Goal: Transaction & Acquisition: Purchase product/service

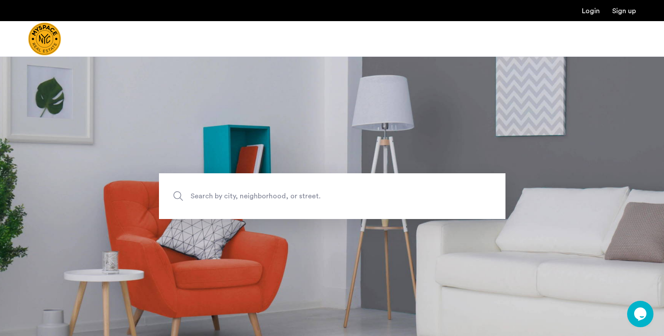
click at [222, 195] on span "Search by city, neighborhood, or street." at bounding box center [312, 196] width 243 height 12
click at [222, 195] on input "Search by city, neighborhood, or street." at bounding box center [332, 196] width 347 height 46
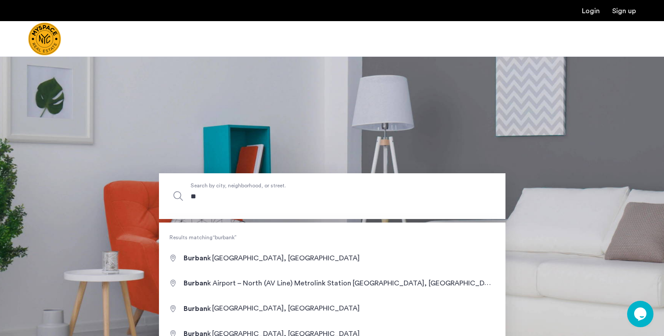
type input "*"
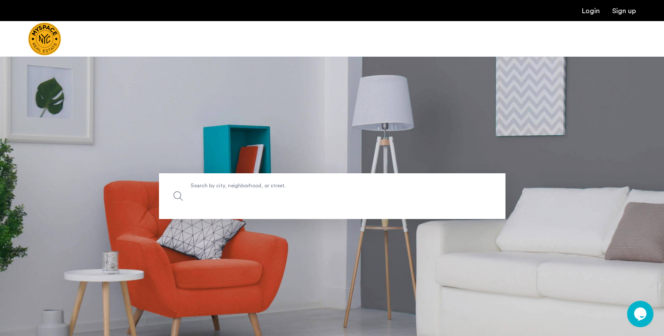
click at [232, 193] on input "Search by city, neighborhood, or street." at bounding box center [332, 196] width 347 height 46
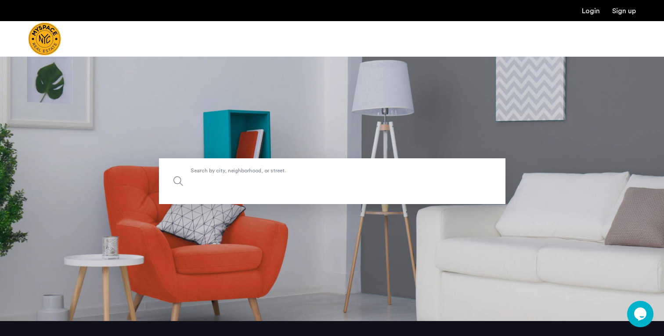
scroll to position [16, 0]
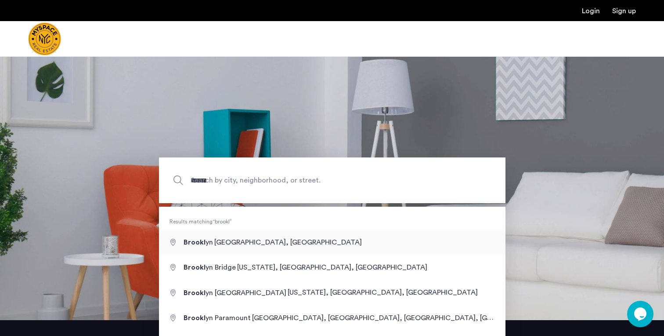
type input "**********"
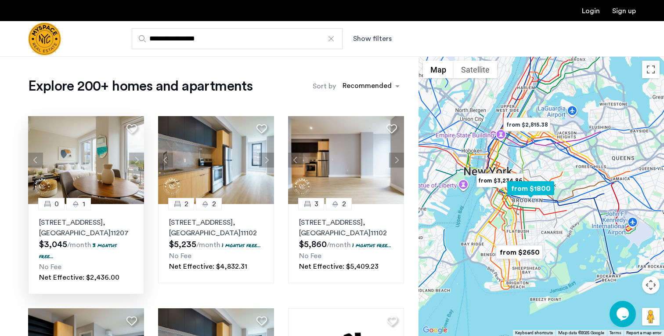
click at [138, 160] on button "Next apartment" at bounding box center [136, 159] width 15 height 15
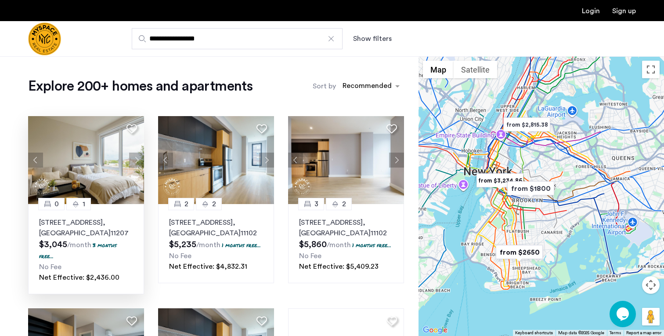
click at [373, 40] on button "Show filters" at bounding box center [372, 38] width 39 height 11
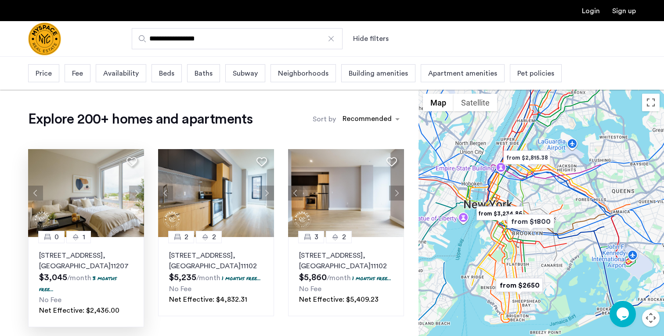
click at [165, 70] on span "Beds" at bounding box center [166, 73] width 15 height 11
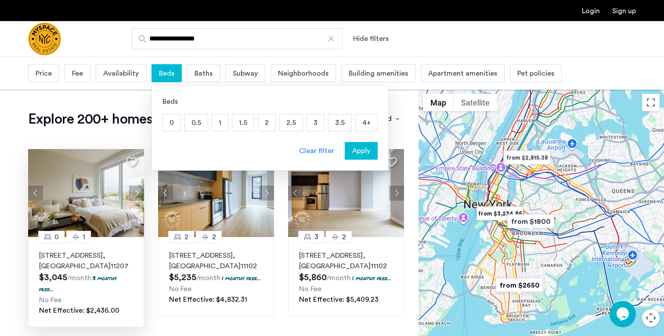
click at [219, 119] on p "1" at bounding box center [220, 122] width 16 height 17
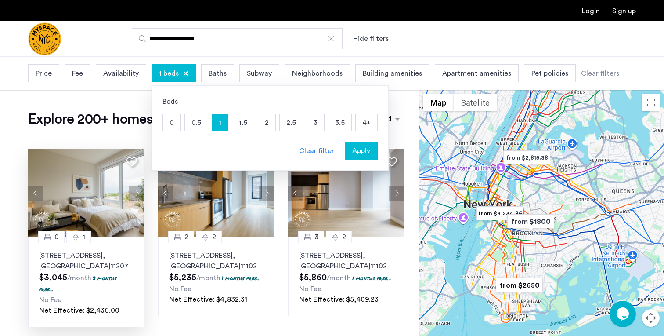
click at [47, 77] on span "Price" at bounding box center [44, 73] width 16 height 11
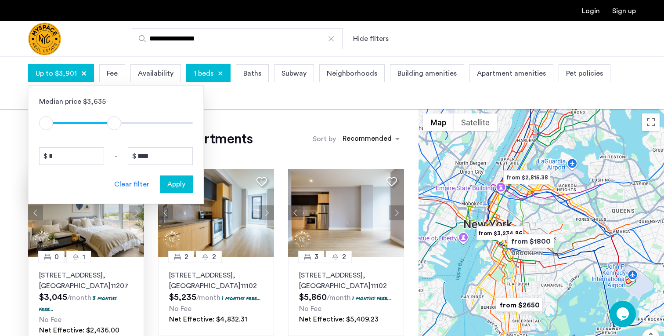
type input "****"
drag, startPoint x: 188, startPoint y: 122, endPoint x: 117, endPoint y: 121, distance: 71.2
click at [117, 121] on span "ngx-slider-max" at bounding box center [116, 123] width 14 height 14
click at [174, 180] on span "Apply" at bounding box center [176, 184] width 18 height 11
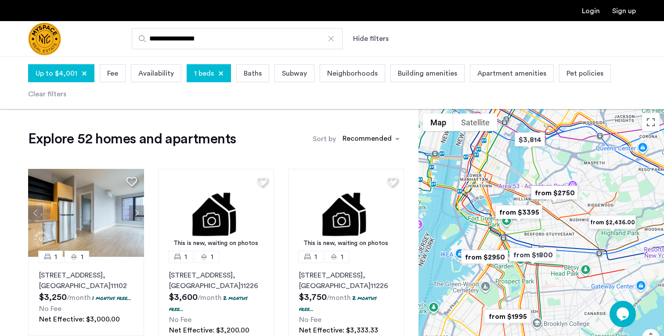
drag, startPoint x: 624, startPoint y: 208, endPoint x: 632, endPoint y: 163, distance: 45.1
click at [632, 163] on div at bounding box center [542, 248] width 246 height 279
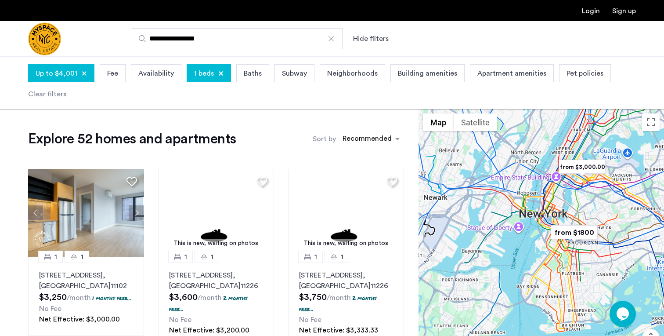
drag, startPoint x: 651, startPoint y: 333, endPoint x: 653, endPoint y: 328, distance: 5.7
click at [653, 328] on div "from $3,000.00 from $1800 Use ⌘ + scroll to zoom the map Map Terrain Satellite …" at bounding box center [542, 248] width 246 height 279
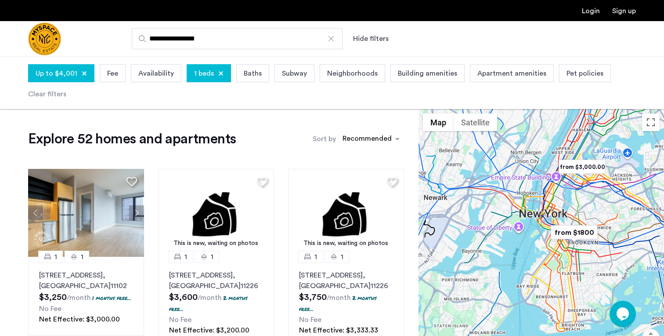
click at [651, 329] on button "Map camera controls" at bounding box center [651, 338] width 18 height 18
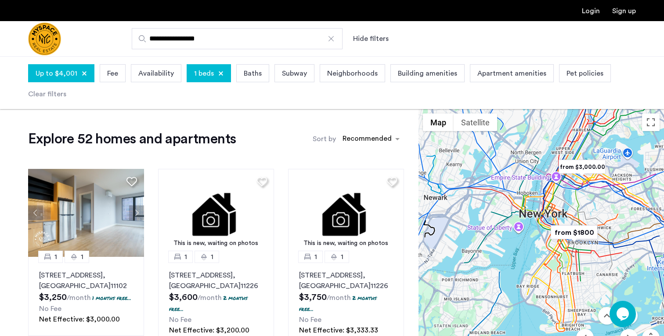
drag, startPoint x: 651, startPoint y: 329, endPoint x: 637, endPoint y: 249, distance: 82.2
click at [637, 249] on div "from $3,000.00 from $1800 Use ⌘ + scroll to zoom the map Map Terrain Satellite …" at bounding box center [542, 248] width 246 height 279
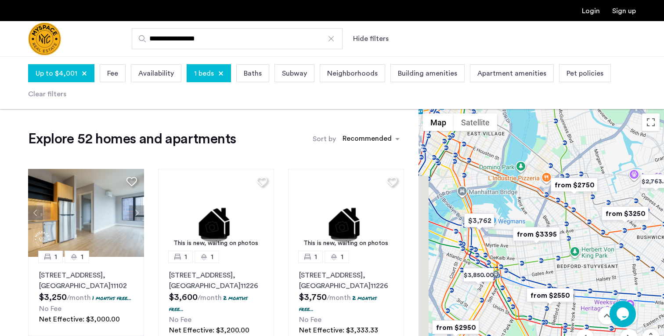
drag, startPoint x: 529, startPoint y: 199, endPoint x: 560, endPoint y: 256, distance: 64.3
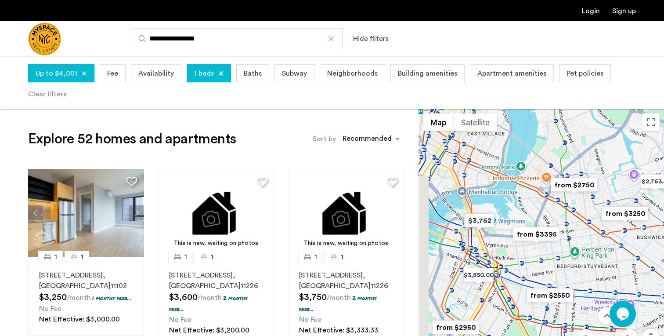
click at [560, 256] on div at bounding box center [542, 248] width 246 height 279
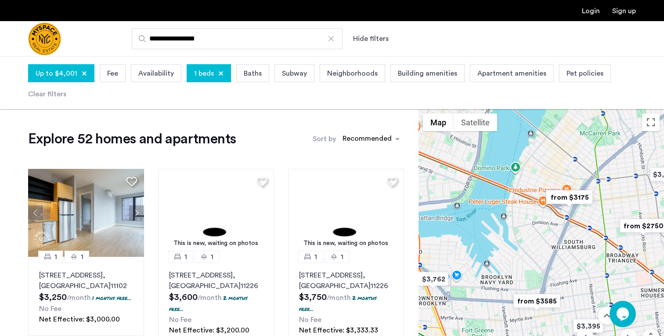
drag, startPoint x: 536, startPoint y: 199, endPoint x: 540, endPoint y: 222, distance: 23.3
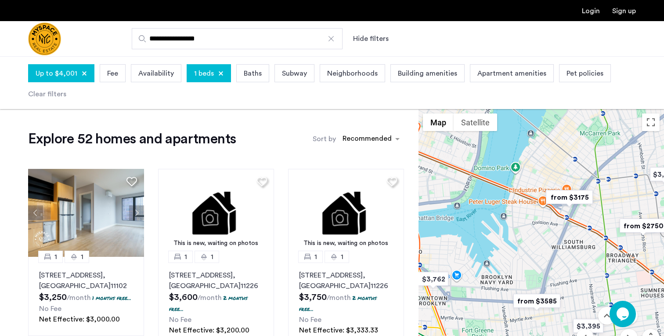
click at [540, 222] on div at bounding box center [542, 248] width 246 height 279
click at [569, 204] on img "from $3175" at bounding box center [570, 197] width 54 height 20
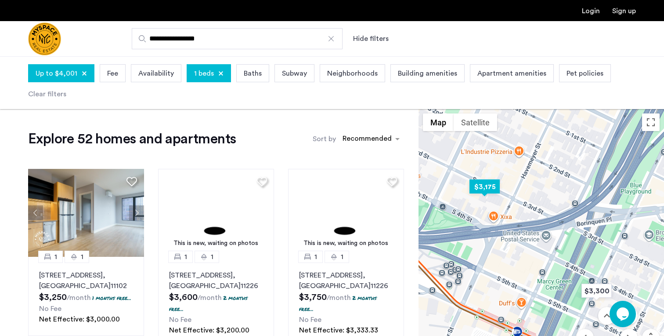
click at [483, 188] on img "$3,175" at bounding box center [484, 187] width 37 height 20
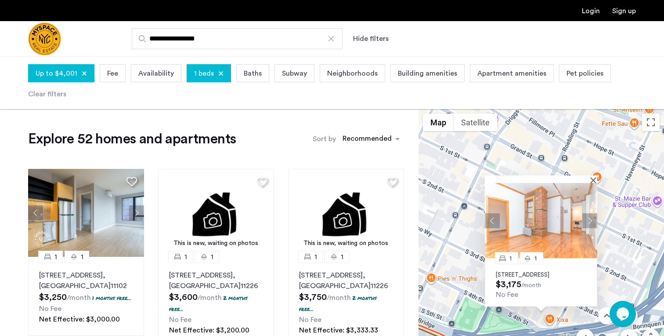
click at [590, 213] on button "Next apartment" at bounding box center [590, 220] width 15 height 15
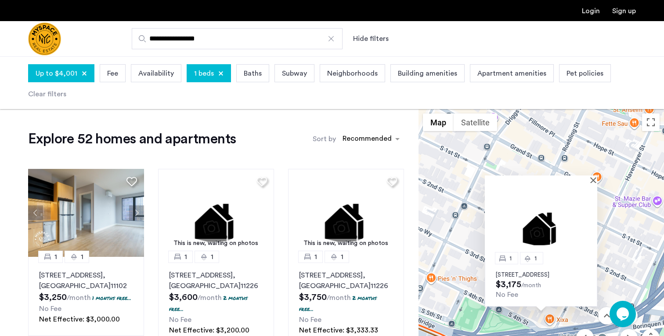
click at [551, 212] on img at bounding box center [541, 220] width 112 height 75
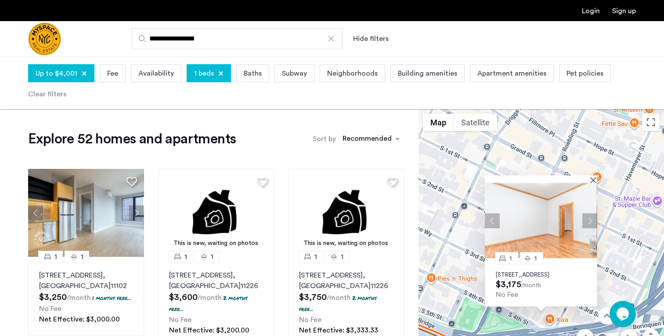
click at [554, 212] on img at bounding box center [541, 220] width 112 height 75
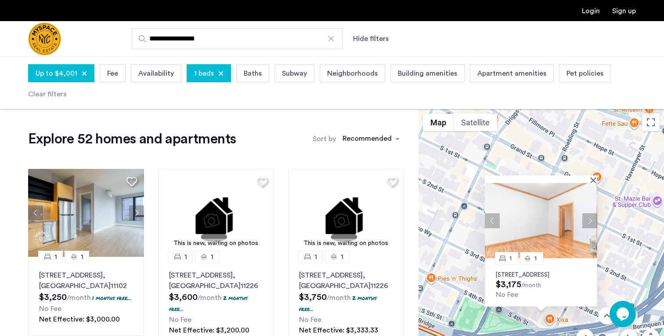
click at [634, 253] on div "1 1 [STREET_ADDRESS] $3,175 /month No Fee" at bounding box center [542, 248] width 246 height 279
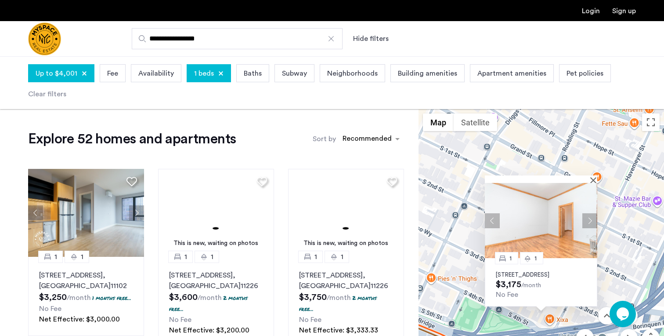
click at [592, 175] on div at bounding box center [541, 178] width 112 height 7
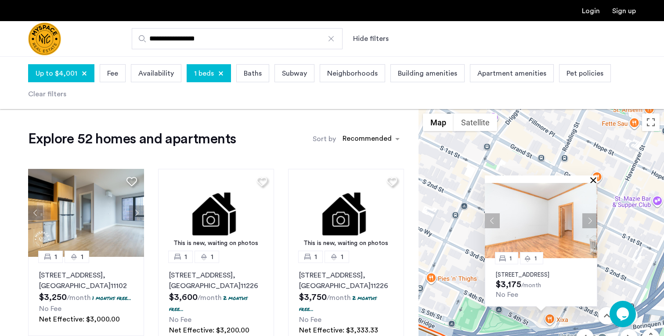
click at [595, 177] on button "Close" at bounding box center [595, 180] width 6 height 6
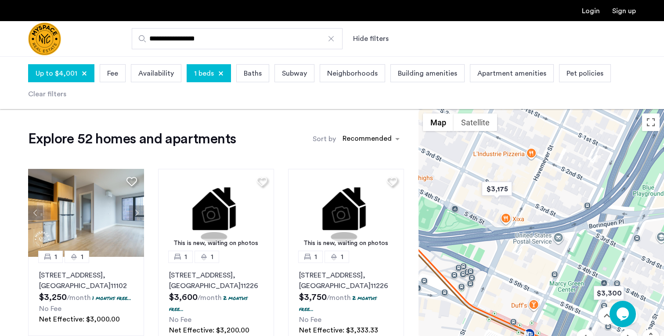
drag, startPoint x: 578, startPoint y: 258, endPoint x: 533, endPoint y: 157, distance: 110.5
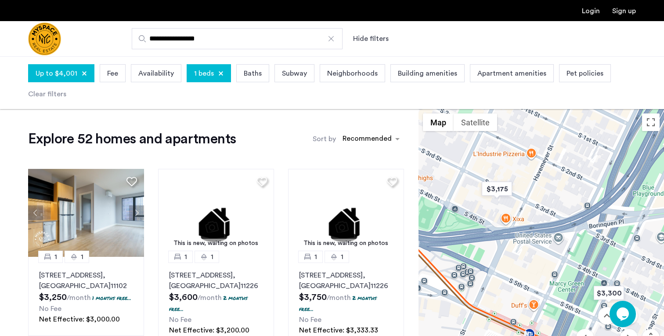
click at [533, 157] on div at bounding box center [542, 248] width 246 height 279
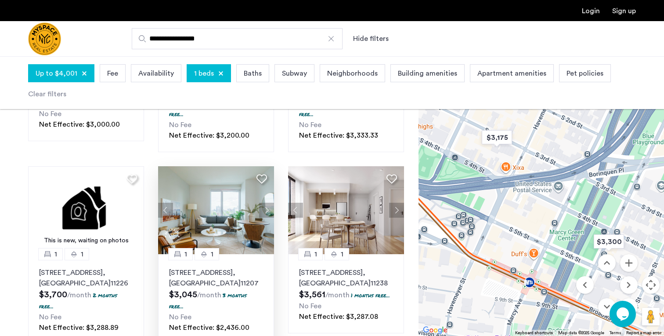
scroll to position [215, 0]
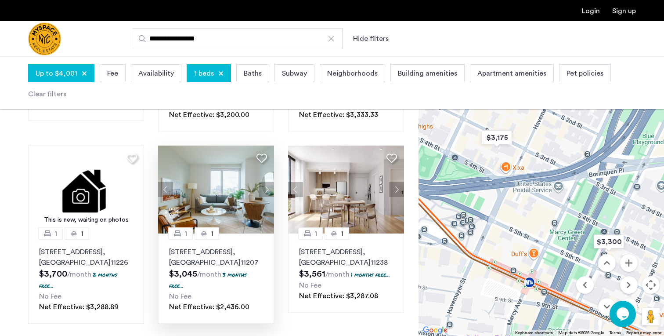
click at [266, 186] on button "Next apartment" at bounding box center [266, 189] width 15 height 15
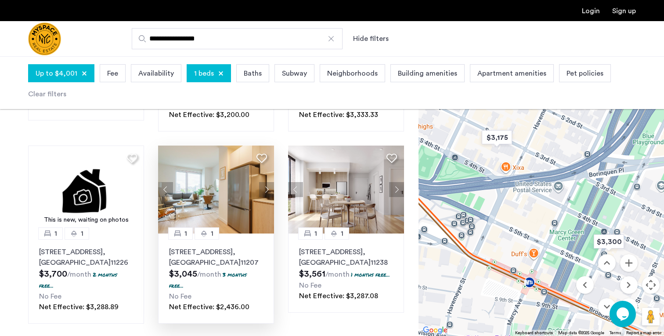
click at [207, 191] on img at bounding box center [216, 189] width 116 height 88
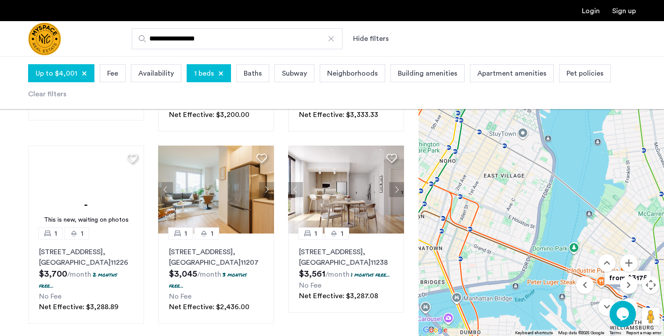
drag, startPoint x: 496, startPoint y: 179, endPoint x: 589, endPoint y: 254, distance: 119.9
click at [589, 254] on div "$3,000.00 $3,814 $2,436.00 $2,763.75 $2,584.62 $1,800 $3,850.00 $2,800 $3,762 $…" at bounding box center [542, 195] width 246 height 279
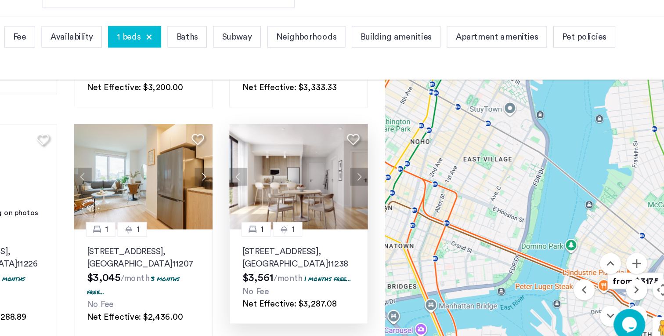
scroll to position [214, 0]
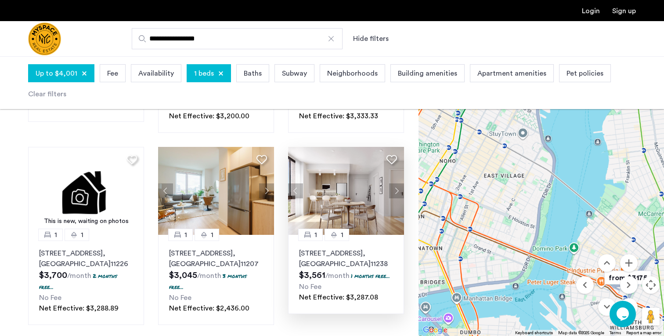
click at [402, 193] on button "Next apartment" at bounding box center [396, 190] width 15 height 15
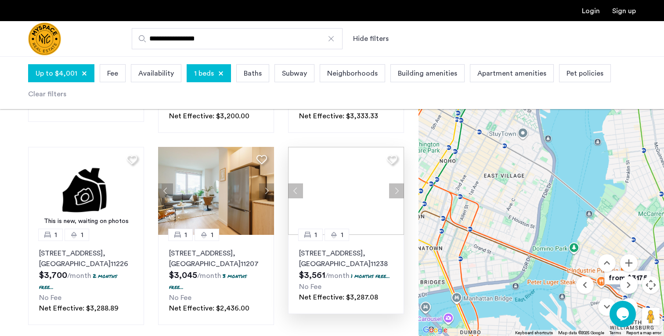
click at [399, 192] on div at bounding box center [346, 191] width 116 height 88
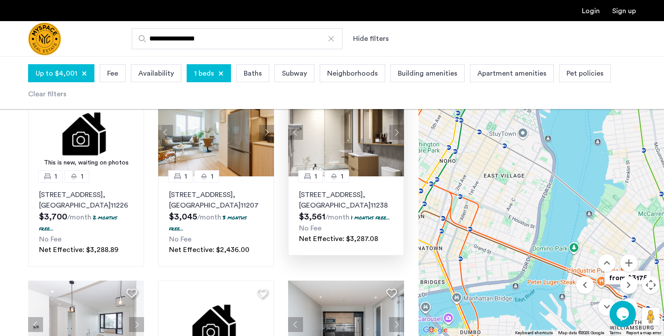
scroll to position [273, 0]
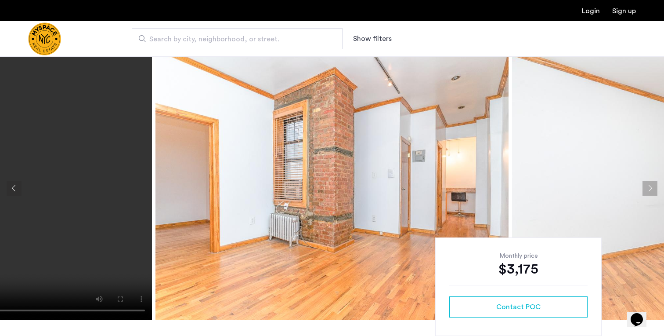
scroll to position [4, 0]
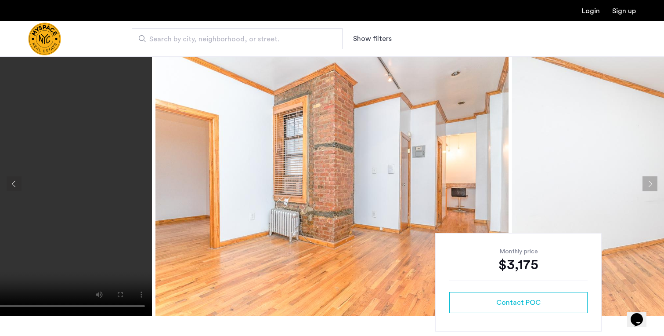
click at [651, 185] on button "Next apartment" at bounding box center [650, 183] width 15 height 15
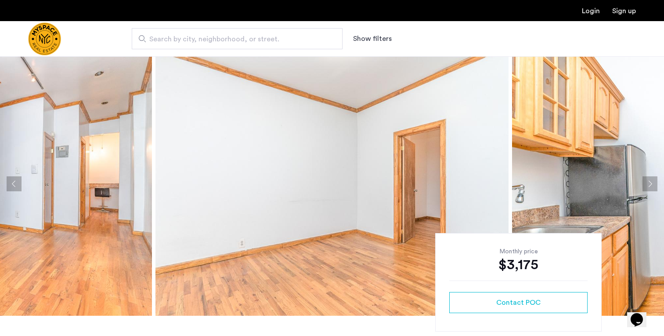
click at [651, 185] on button "Next apartment" at bounding box center [650, 183] width 15 height 15
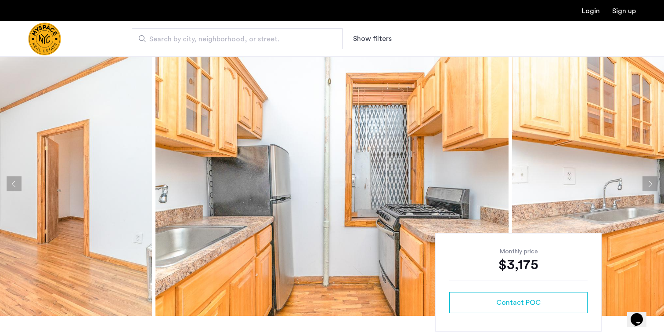
click at [651, 185] on button "Next apartment" at bounding box center [650, 183] width 15 height 15
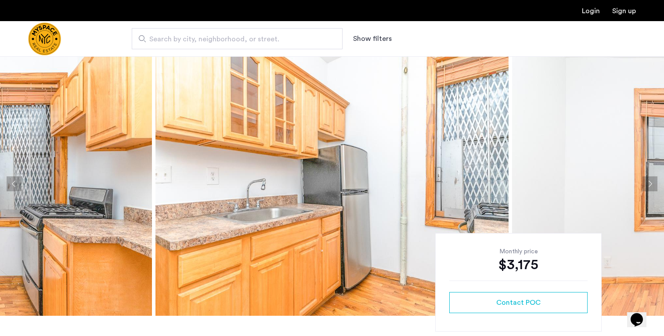
click at [651, 185] on button "Next apartment" at bounding box center [650, 183] width 15 height 15
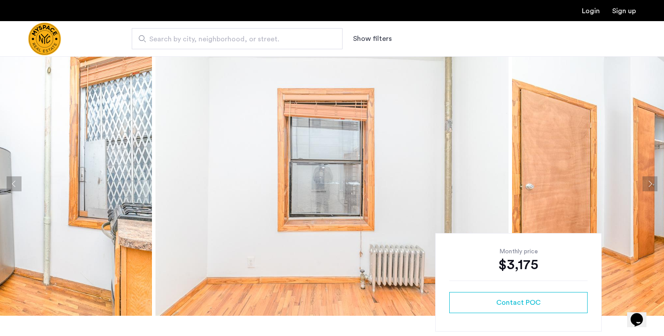
click at [651, 185] on button "Next apartment" at bounding box center [650, 183] width 15 height 15
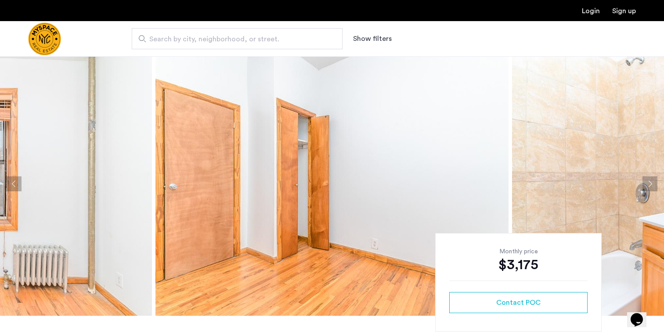
click at [651, 185] on button "Next apartment" at bounding box center [650, 183] width 15 height 15
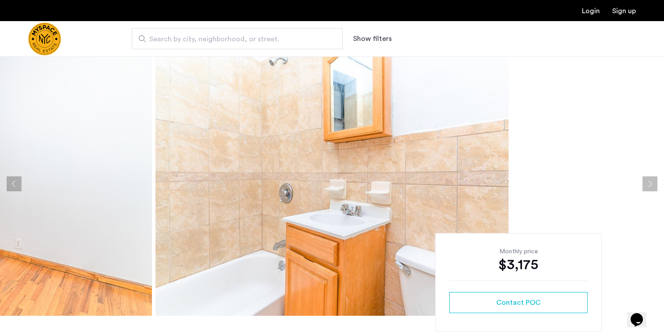
click at [651, 185] on button "Next apartment" at bounding box center [650, 183] width 15 height 15
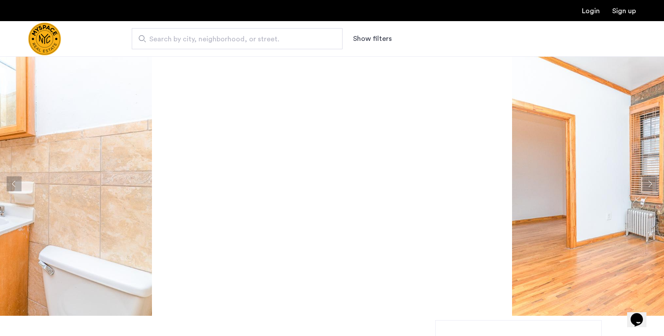
click at [648, 183] on button "Next apartment" at bounding box center [650, 183] width 15 height 15
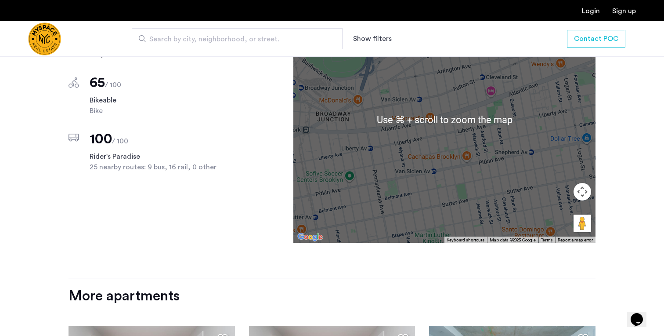
scroll to position [951, 0]
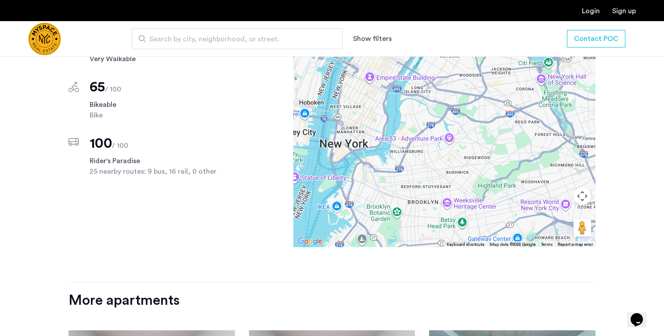
drag, startPoint x: 427, startPoint y: 161, endPoint x: 445, endPoint y: 179, distance: 25.2
click at [445, 179] on div at bounding box center [444, 124] width 302 height 246
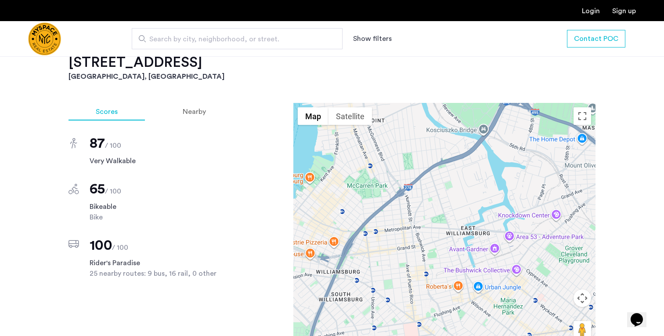
scroll to position [833, 0]
